Goal: Task Accomplishment & Management: Complete application form

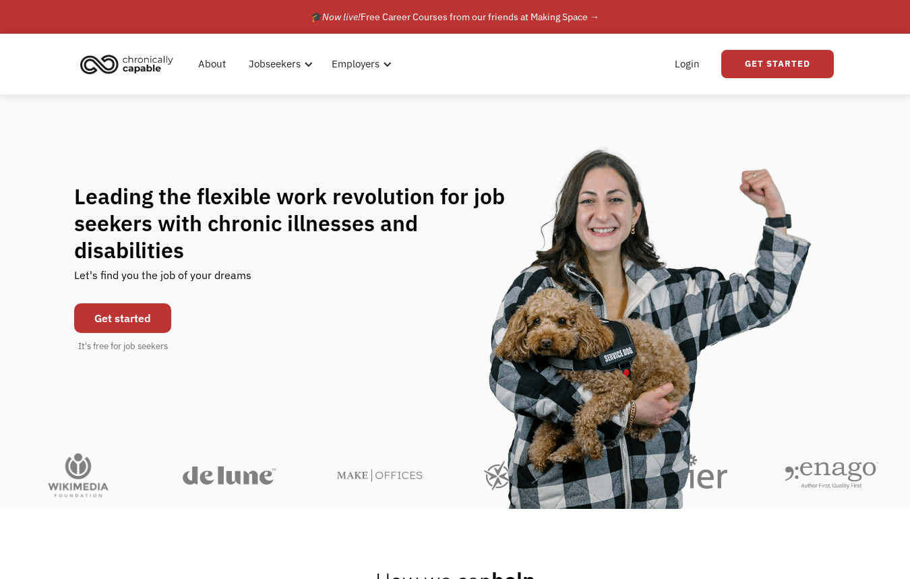
click at [164, 309] on link "Get started" at bounding box center [122, 318] width 97 height 30
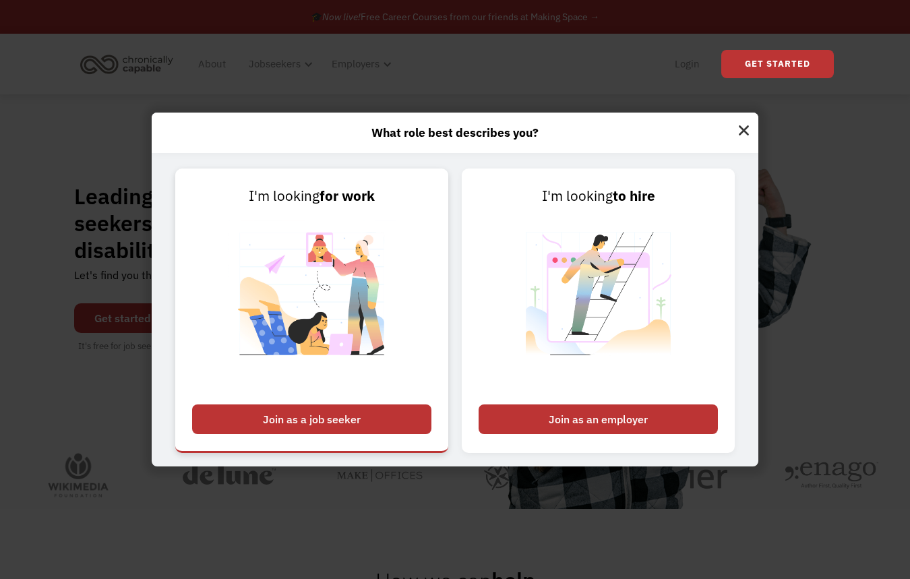
click at [264, 424] on div "Join as a job seeker" at bounding box center [311, 420] width 239 height 30
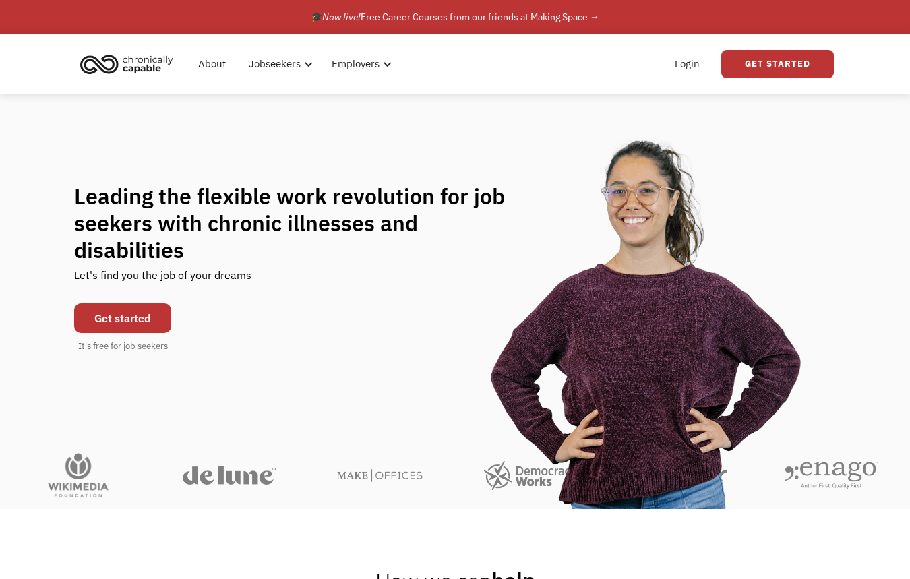
click at [893, 242] on div "Leading the flexible work revolution for job seekers with chronic illnesses and…" at bounding box center [455, 268] width 910 height 171
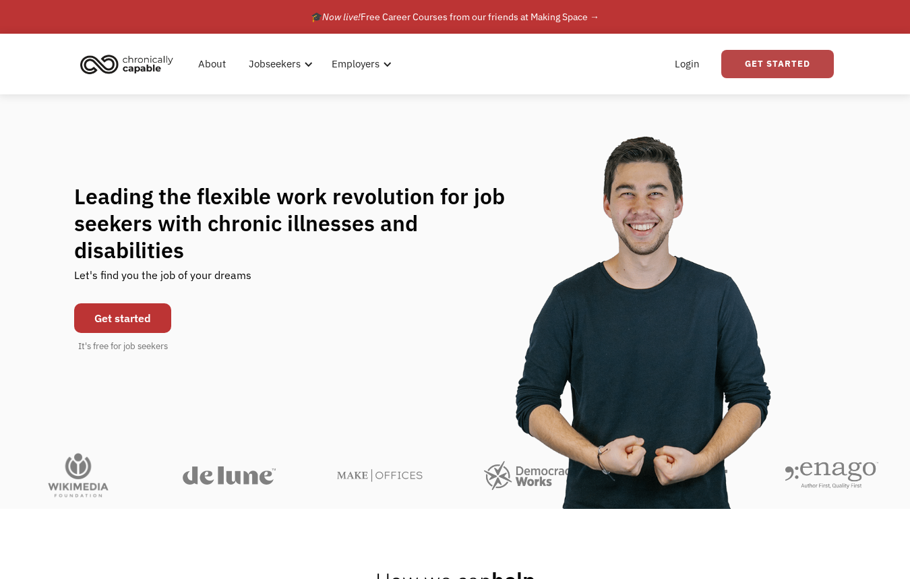
click at [742, 69] on link "Get Started" at bounding box center [777, 64] width 113 height 28
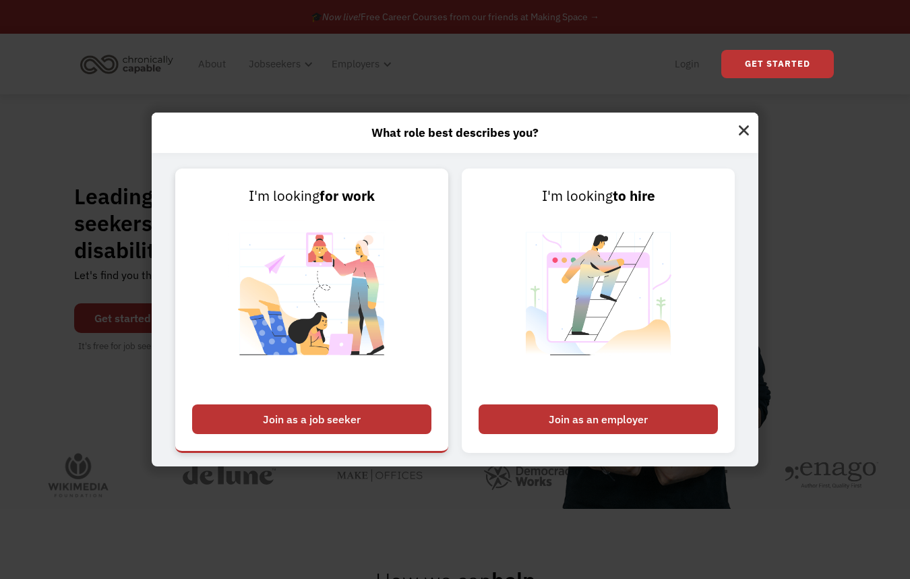
click at [349, 419] on div "Join as a job seeker" at bounding box center [311, 420] width 239 height 30
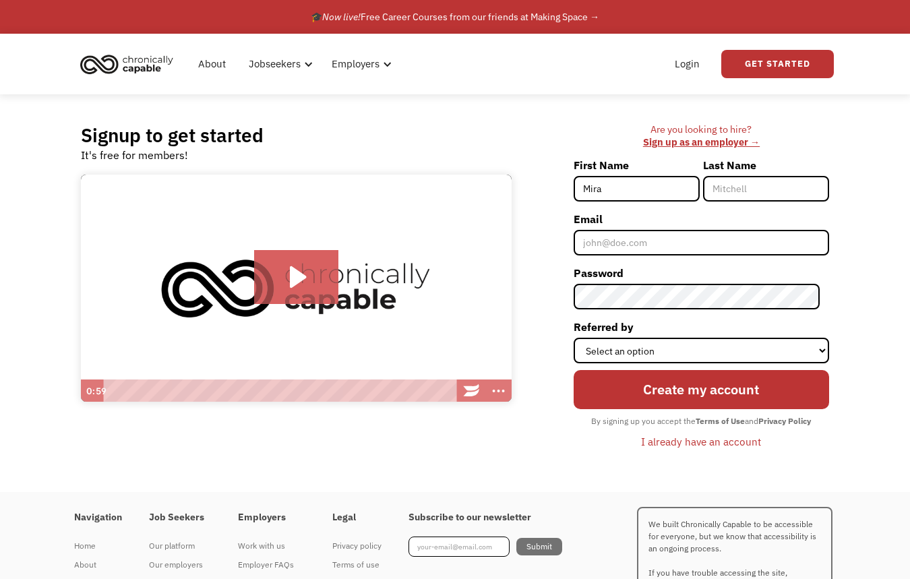
type input "Mira"
type input "Beb"
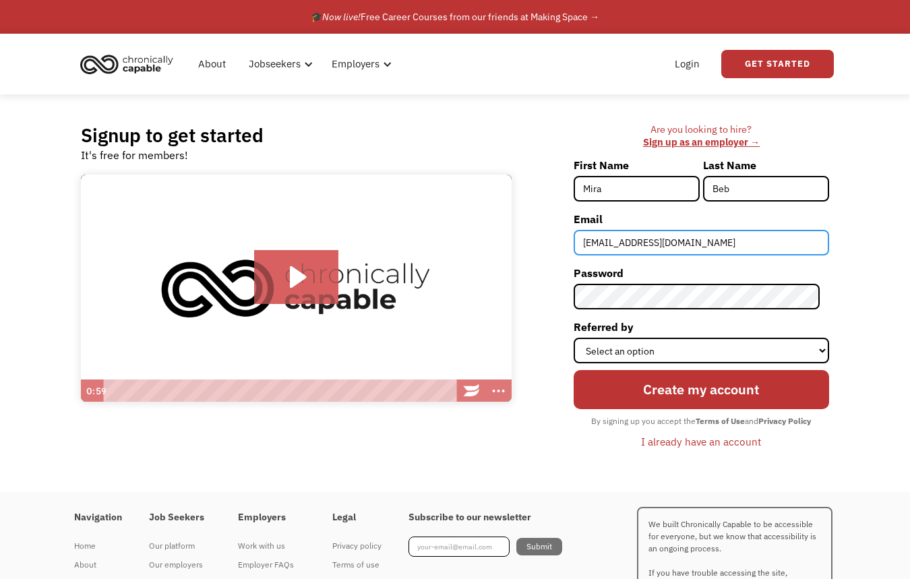
type input "miranda.b.bebo@gmail.com"
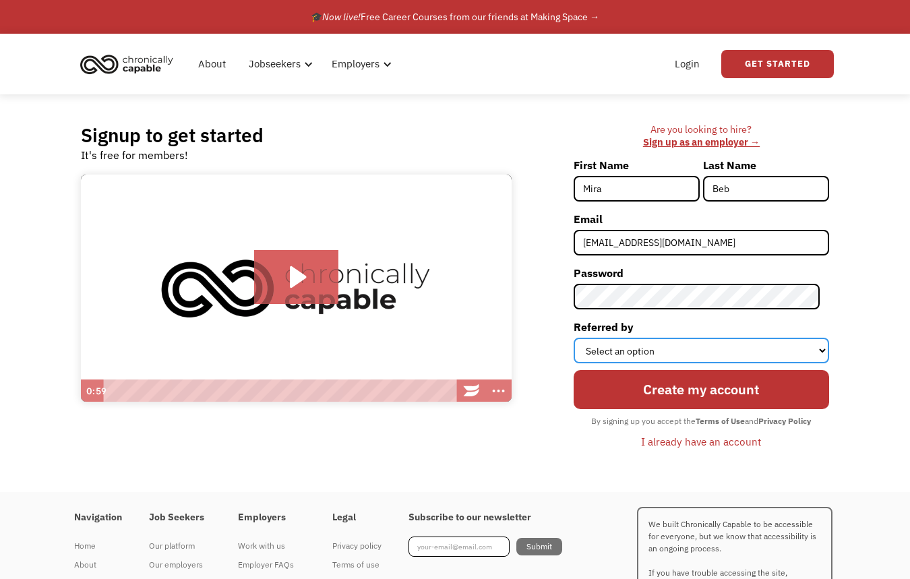
click at [654, 347] on select "Select an option Instagram Facebook Twitter Search Engine News Article Word of …" at bounding box center [702, 351] width 256 height 26
select select "Search Engine"
click at [582, 338] on select "Select an option Instagram Facebook Twitter Search Engine News Article Word of …" at bounding box center [702, 351] width 256 height 26
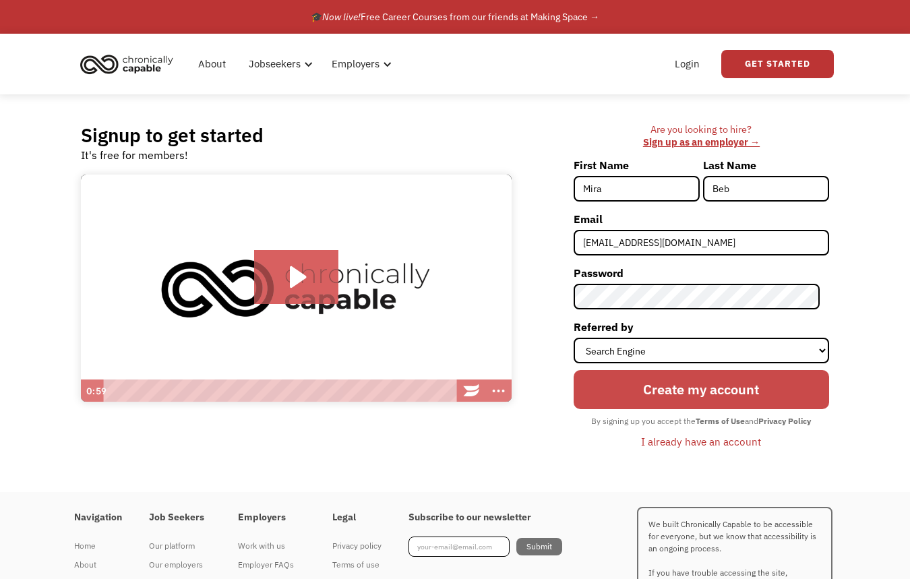
click at [688, 388] on input "Create my account" at bounding box center [702, 389] width 256 height 39
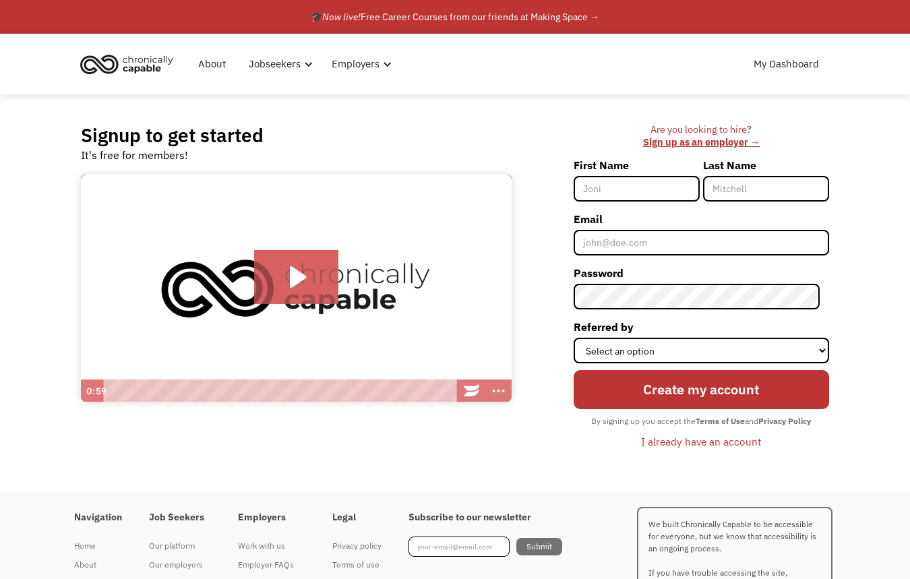
click at [628, 189] on input "First Name" at bounding box center [637, 189] width 126 height 26
click at [628, 189] on input "Mira" at bounding box center [637, 189] width 126 height 26
type input "Miranda"
click at [729, 191] on input "B ebo" at bounding box center [766, 189] width 126 height 26
type input "Bebo"
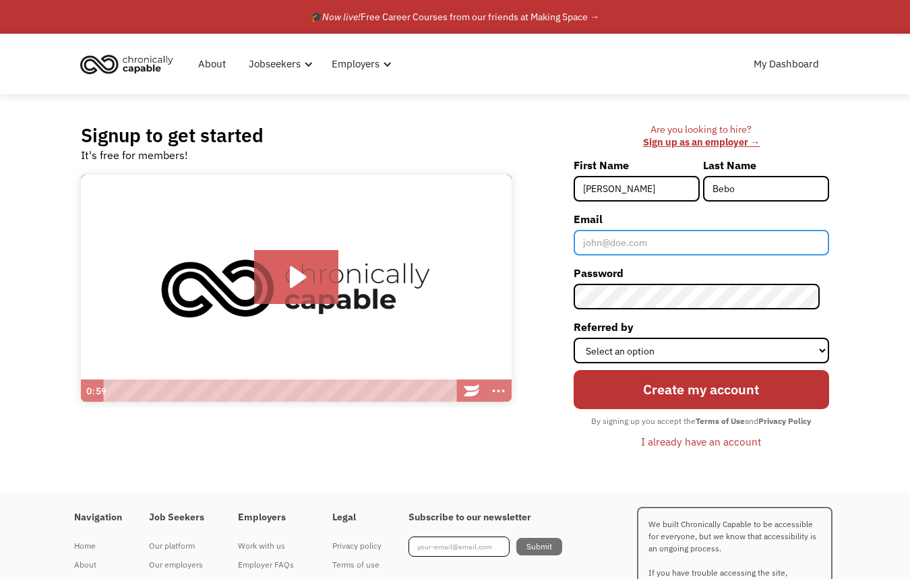
click at [782, 247] on input "Email" at bounding box center [702, 243] width 256 height 26
type input "miranda.b.bebo@gmail.com"
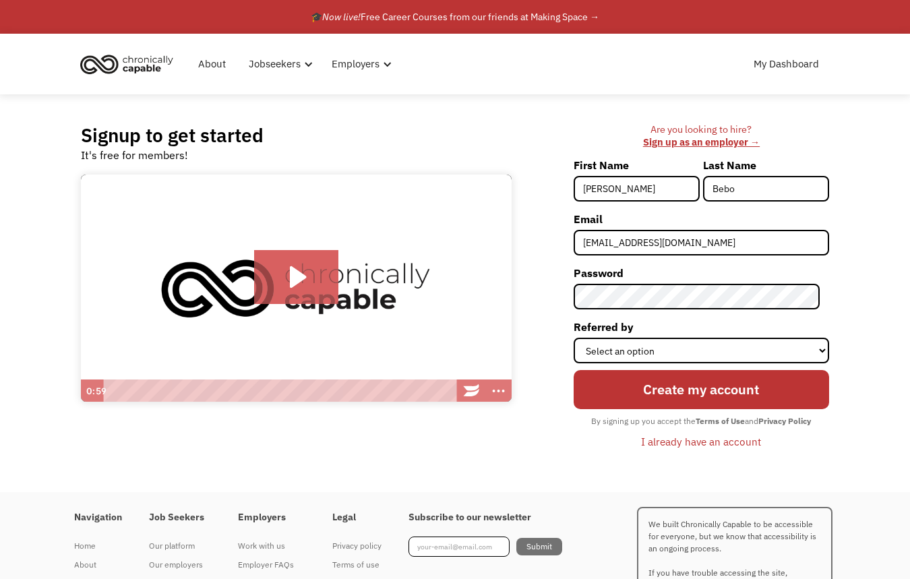
click at [560, 340] on div "Are you looking to hire? ‍ Sign up as an employer → First Name Miranda Last Nam…" at bounding box center [677, 293] width 304 height 340
click at [601, 344] on select "Select an option Instagram Facebook Twitter Search Engine News Article Word of …" at bounding box center [702, 351] width 256 height 26
select select "Search Engine"
click at [582, 338] on select "Select an option Instagram Facebook Twitter Search Engine News Article Word of …" at bounding box center [702, 351] width 256 height 26
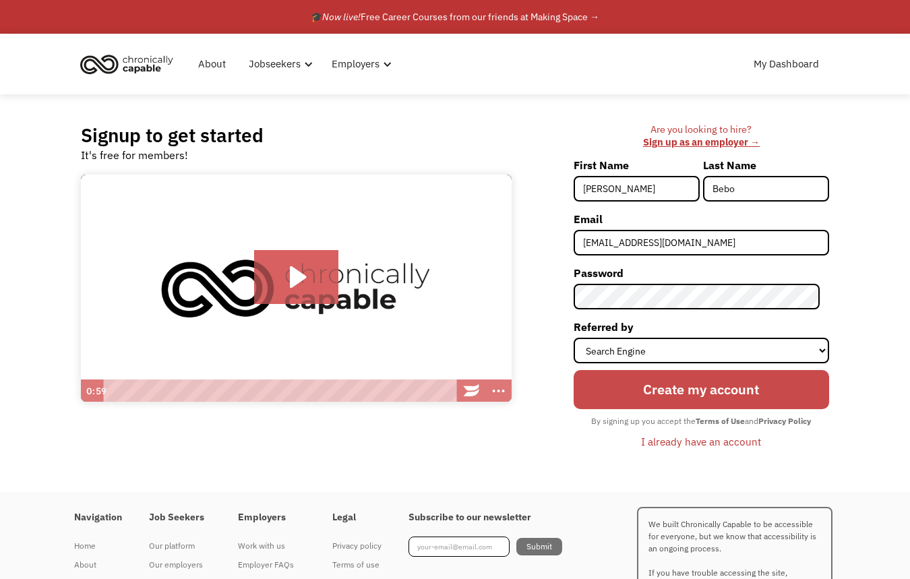
click at [653, 401] on input "Create my account" at bounding box center [702, 389] width 256 height 39
click at [704, 388] on input "Create my account" at bounding box center [702, 389] width 256 height 39
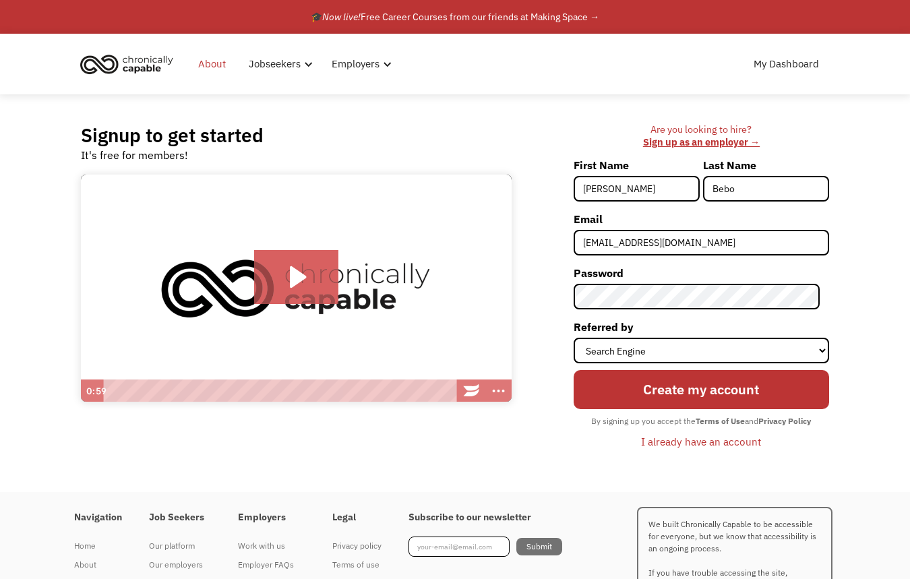
click at [206, 54] on link "About" at bounding box center [212, 63] width 44 height 43
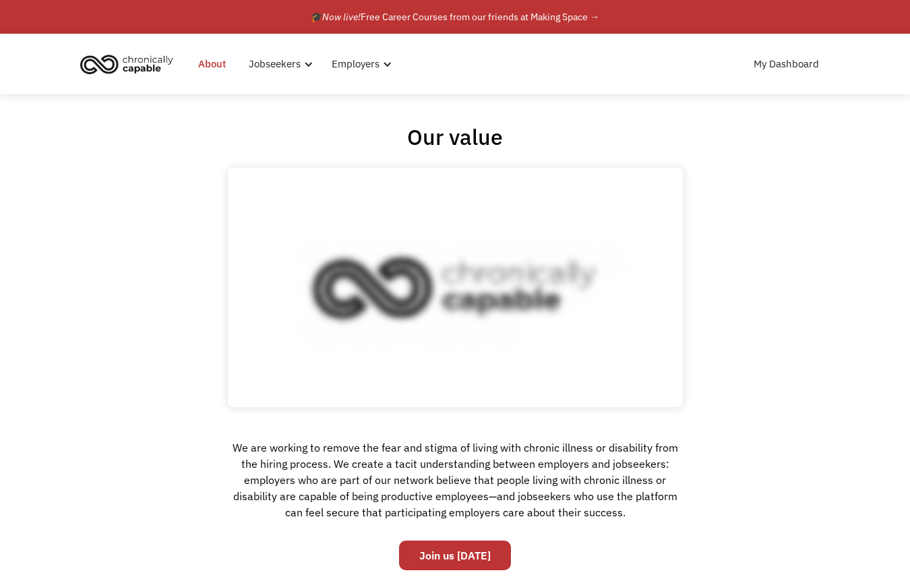
click at [159, 74] on img "home" at bounding box center [126, 64] width 101 height 30
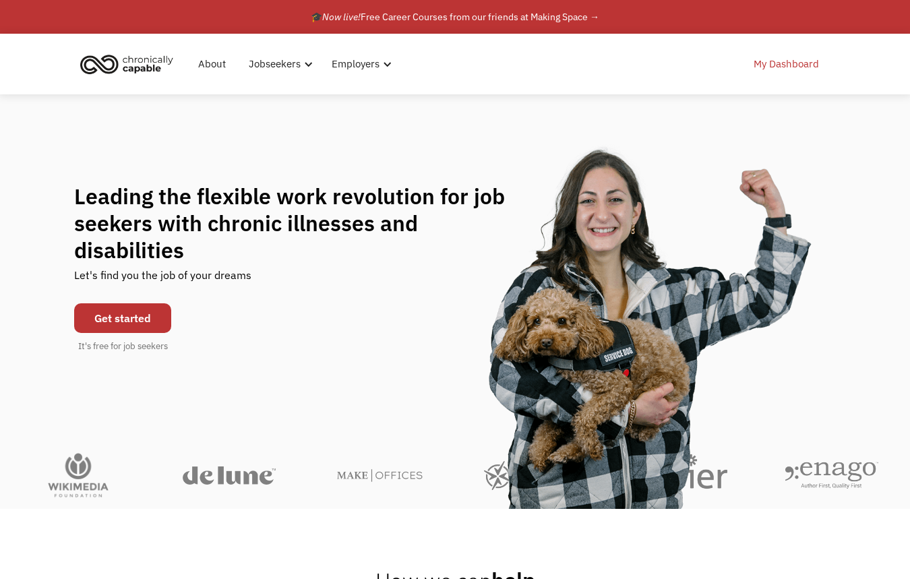
click at [764, 73] on link "My Dashboard" at bounding box center [787, 63] width 82 height 43
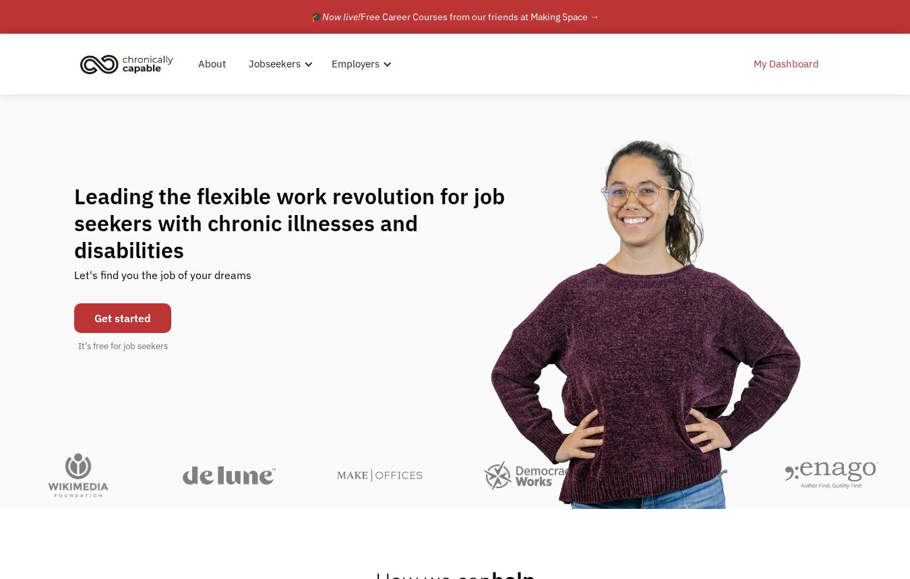
click at [781, 67] on link "My Dashboard" at bounding box center [787, 63] width 82 height 43
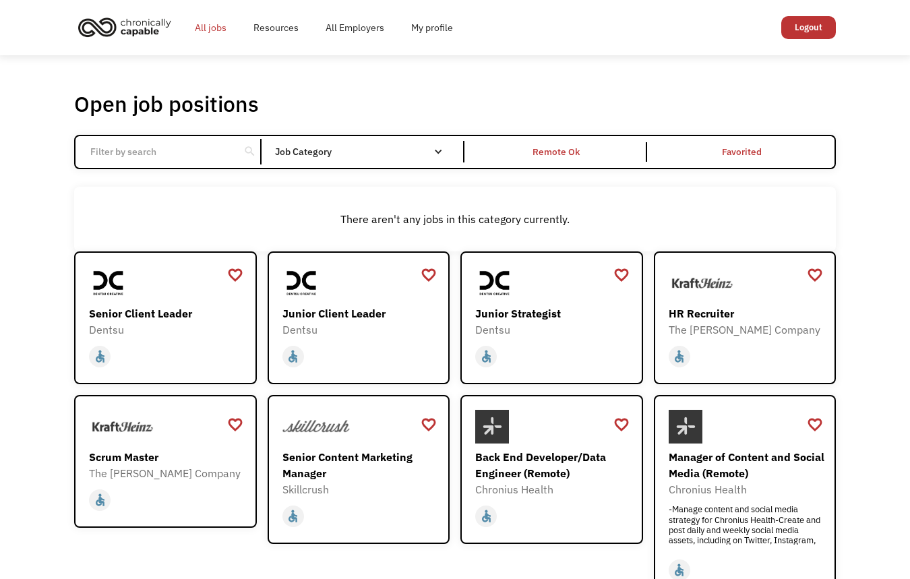
click at [210, 34] on link "All jobs" at bounding box center [210, 27] width 59 height 43
click at [430, 28] on link "My profile" at bounding box center [432, 27] width 69 height 43
click at [440, 30] on link "My profile" at bounding box center [432, 27] width 69 height 43
click at [423, 28] on link "My profile" at bounding box center [432, 27] width 69 height 43
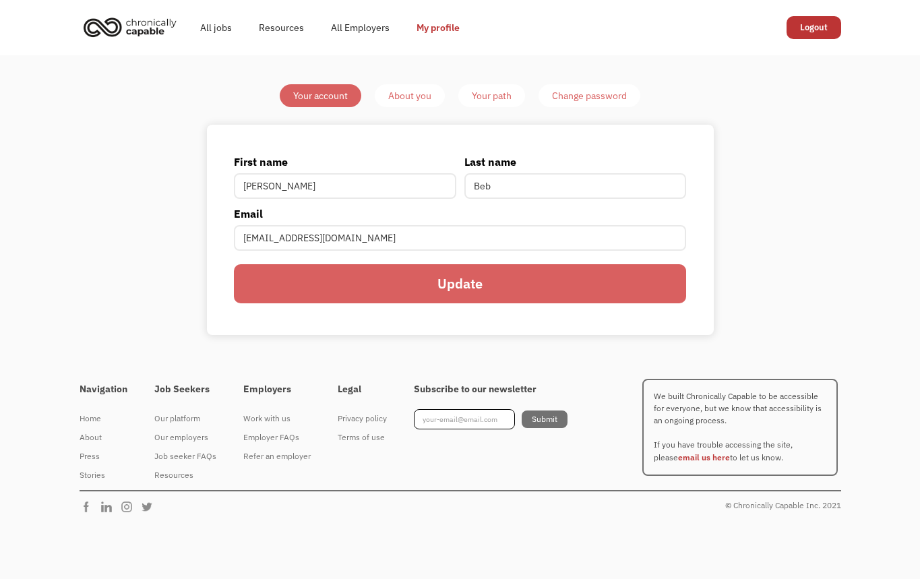
type input "[PERSON_NAME]"
click at [445, 287] on input "Update" at bounding box center [460, 283] width 452 height 39
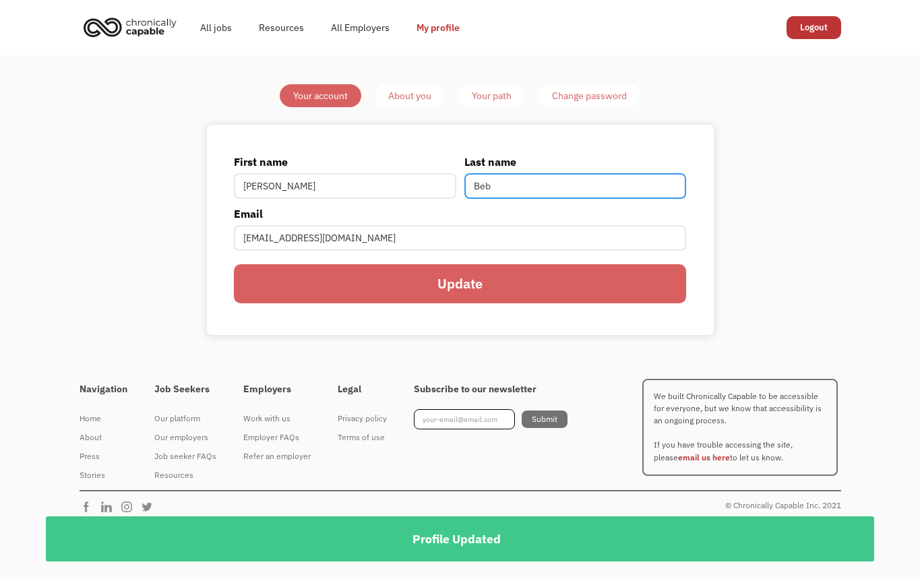
click at [519, 183] on input "Beb" at bounding box center [576, 186] width 222 height 26
type input "Bebo"
click at [512, 292] on input "Update" at bounding box center [460, 283] width 452 height 39
click at [209, 26] on link "All jobs" at bounding box center [216, 27] width 59 height 43
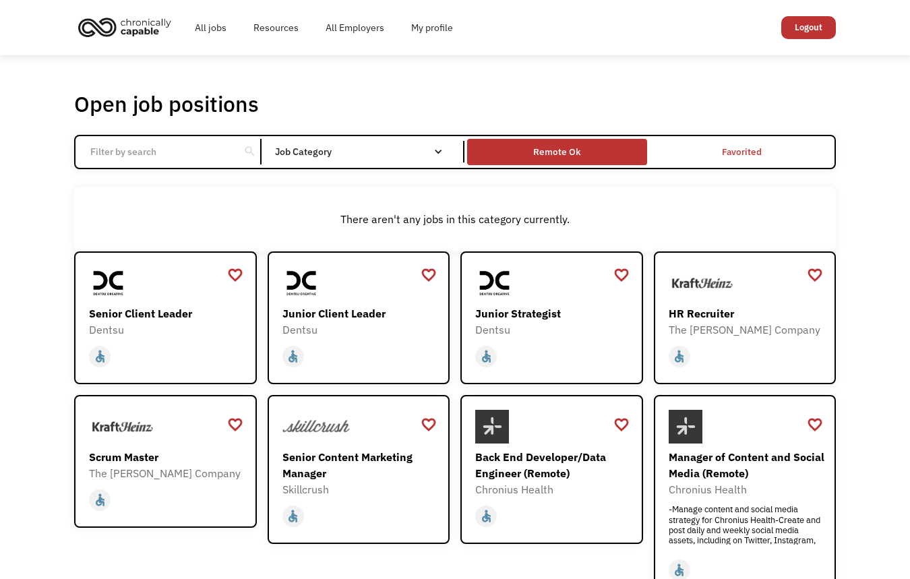
click at [541, 160] on div "Remote Ok" at bounding box center [556, 152] width 47 height 16
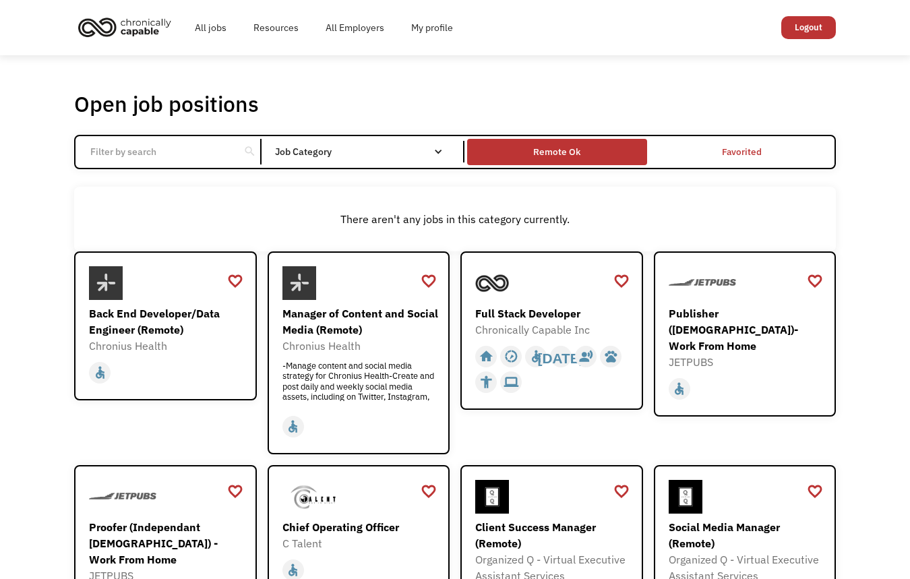
click at [591, 158] on div "Remote Ok" at bounding box center [556, 152] width 179 height 20
